Goal: Task Accomplishment & Management: Use online tool/utility

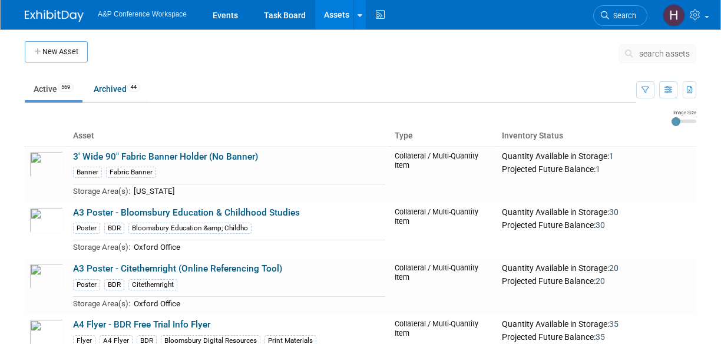
click at [658, 52] on span "search assets" at bounding box center [664, 53] width 51 height 9
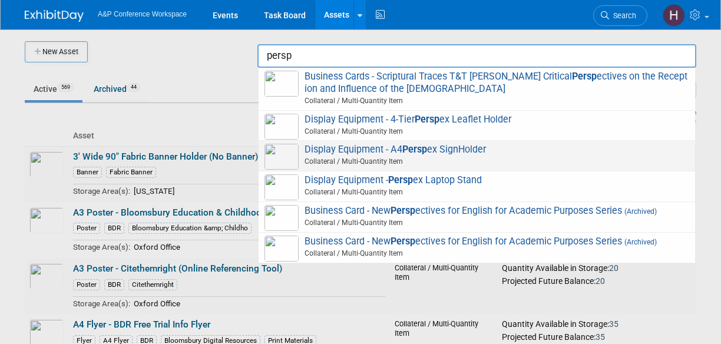
click at [532, 157] on span "Collateral / Multi-Quantity Item" at bounding box center [478, 161] width 421 height 11
type input "Display Equipment - A4 Perspex SignHolder"
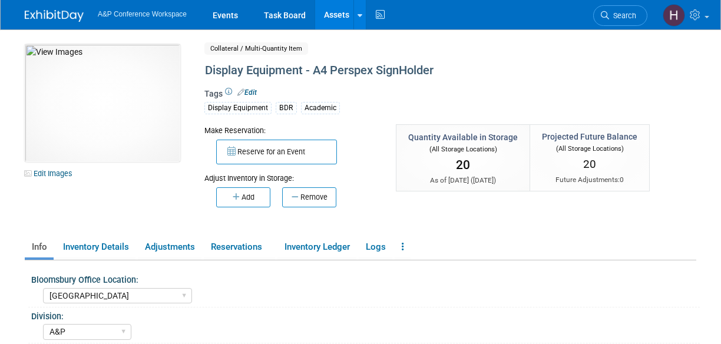
select select "[GEOGRAPHIC_DATA]"
select select "A&P"
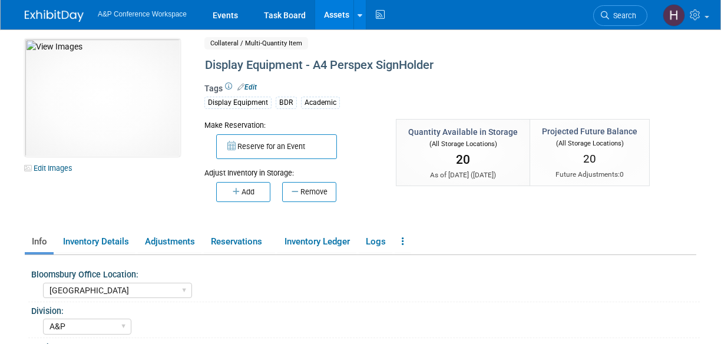
scroll to position [7, 0]
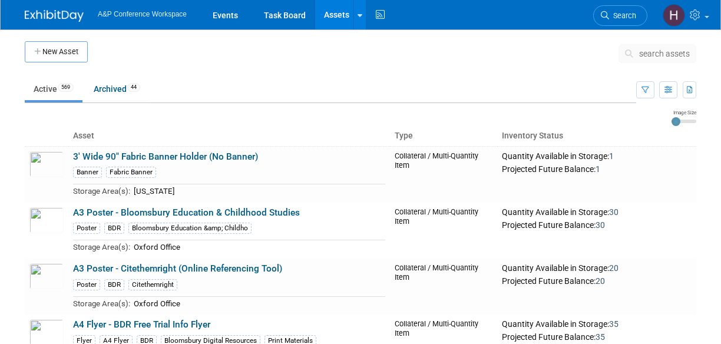
click at [641, 57] on span "search assets" at bounding box center [664, 53] width 51 height 9
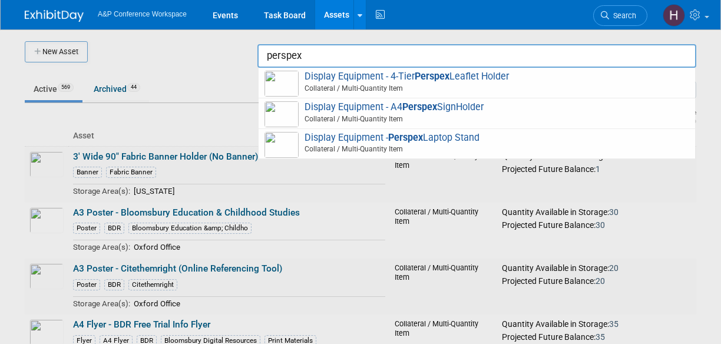
type input "perspex"
click at [361, 213] on div at bounding box center [361, 172] width 0 height 344
